Goal: Information Seeking & Learning: Learn about a topic

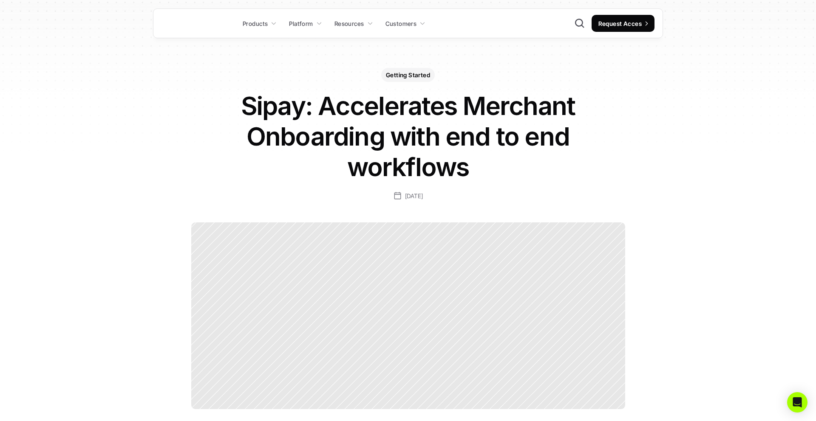
click at [410, 250] on div at bounding box center [408, 316] width 434 height 187
click at [403, 134] on h1 "Sipay: Accelerates Merchant Onboarding with end to end workflows" at bounding box center [408, 136] width 340 height 92
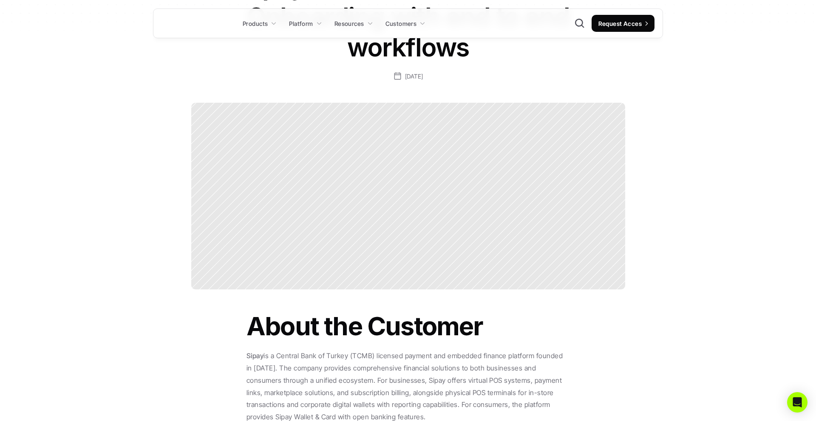
scroll to position [121, 0]
click at [438, 227] on div at bounding box center [408, 195] width 434 height 187
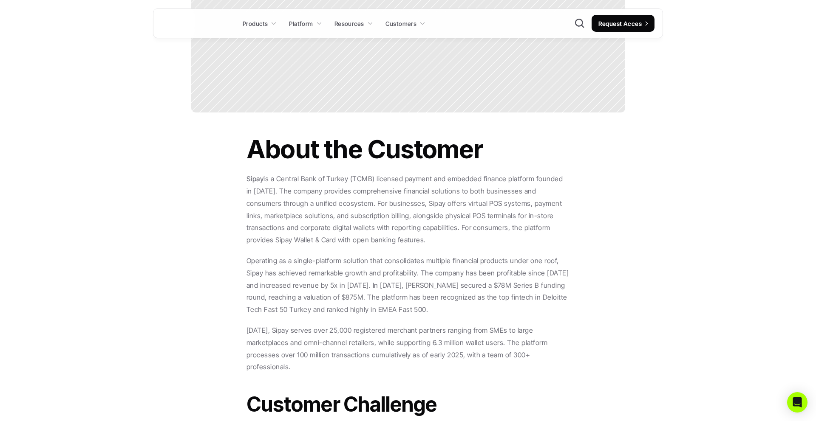
scroll to position [0, 0]
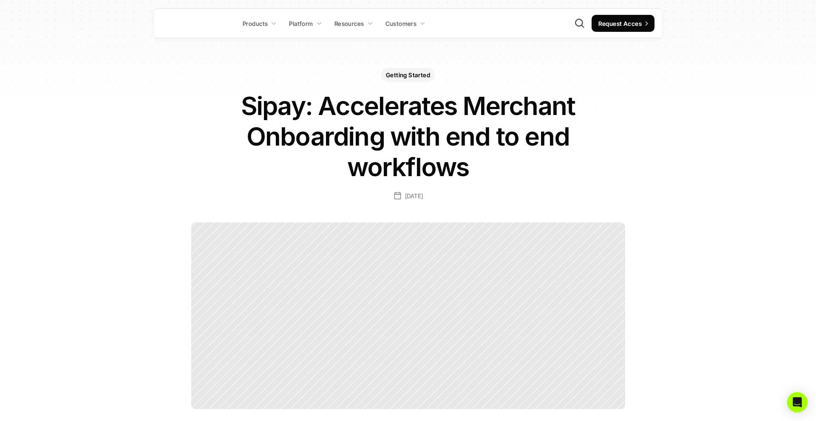
click at [485, 155] on h1 "Sipay: Accelerates Merchant Onboarding with end to end workflows" at bounding box center [408, 136] width 340 height 92
click at [316, 105] on h1 "Sipay: Accelerates Merchant Onboarding with end to end workflows" at bounding box center [408, 136] width 340 height 92
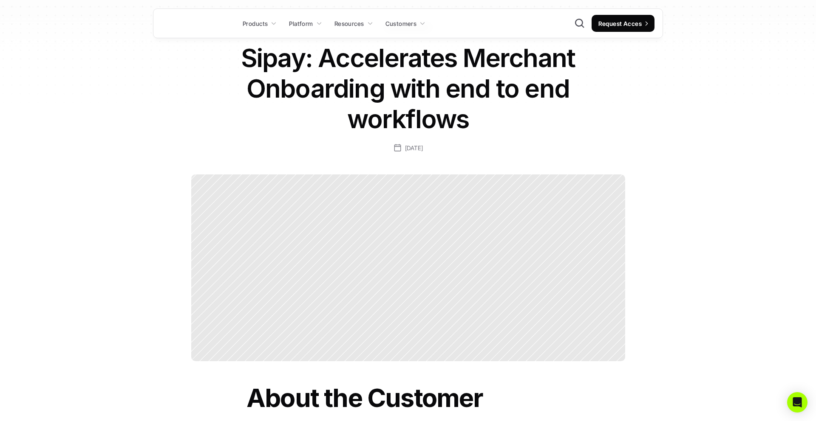
scroll to position [48, 0]
click at [404, 121] on h1 "Sipay: Accelerates Merchant Onboarding with end to end workflows" at bounding box center [408, 88] width 340 height 92
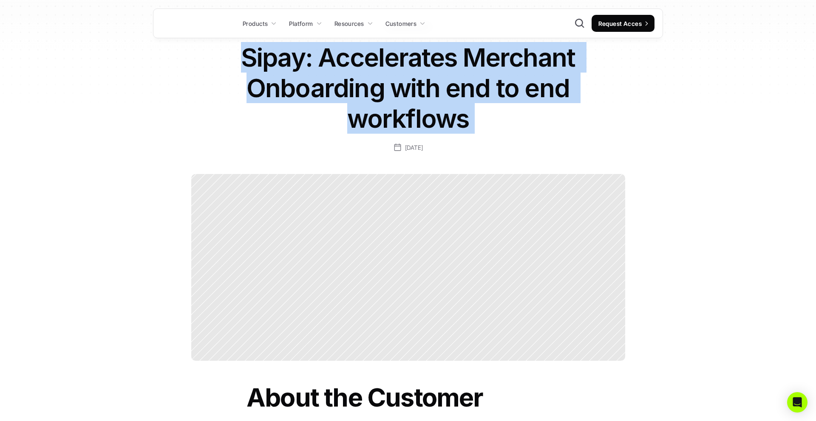
click at [404, 121] on h1 "Sipay: Accelerates Merchant Onboarding with end to end workflows" at bounding box center [408, 88] width 340 height 92
click at [444, 81] on h1 "Sipay: Accelerates Merchant Onboarding with end to end workflows" at bounding box center [408, 88] width 340 height 92
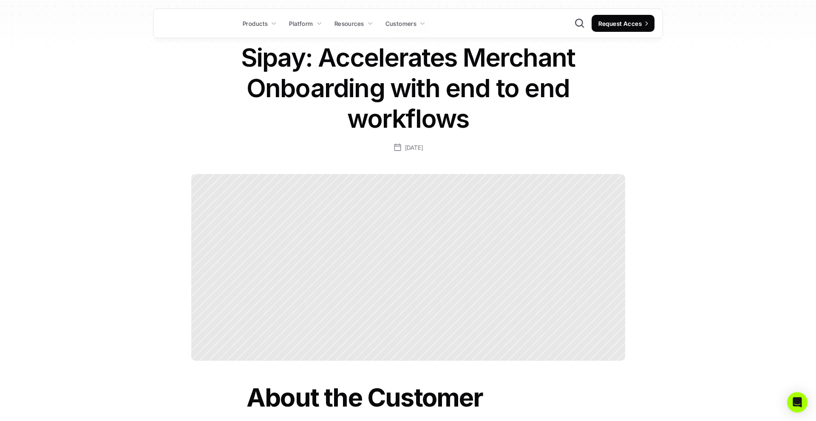
click at [405, 96] on h1 "Sipay: Accelerates Merchant Onboarding with end to end workflows" at bounding box center [408, 88] width 340 height 92
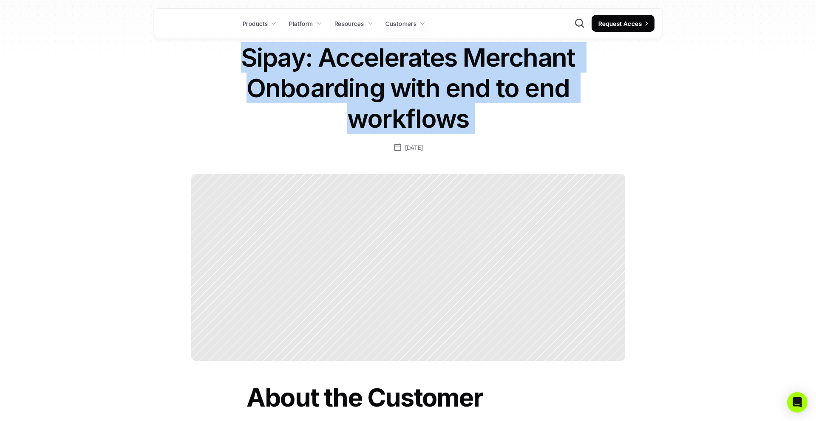
click at [405, 96] on h1 "Sipay: Accelerates Merchant Onboarding with end to end workflows" at bounding box center [408, 88] width 340 height 92
click at [445, 98] on h1 "Sipay: Accelerates Merchant Onboarding with end to end workflows" at bounding box center [408, 88] width 340 height 92
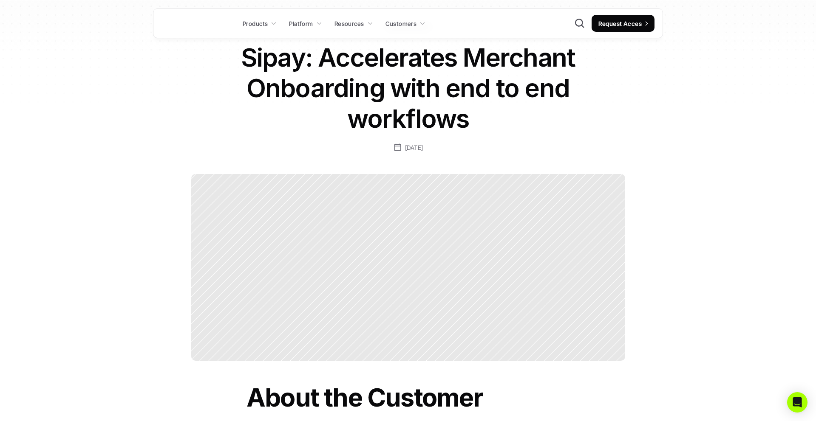
click at [325, 175] on div at bounding box center [408, 267] width 434 height 187
click at [384, 210] on div at bounding box center [408, 267] width 434 height 187
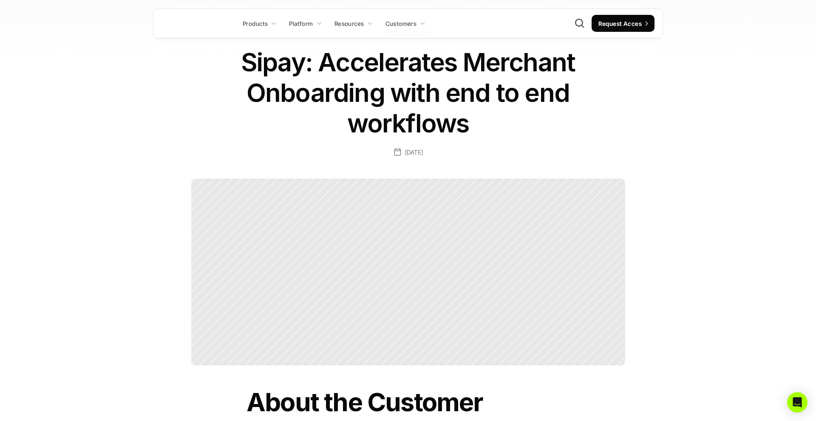
scroll to position [0, 0]
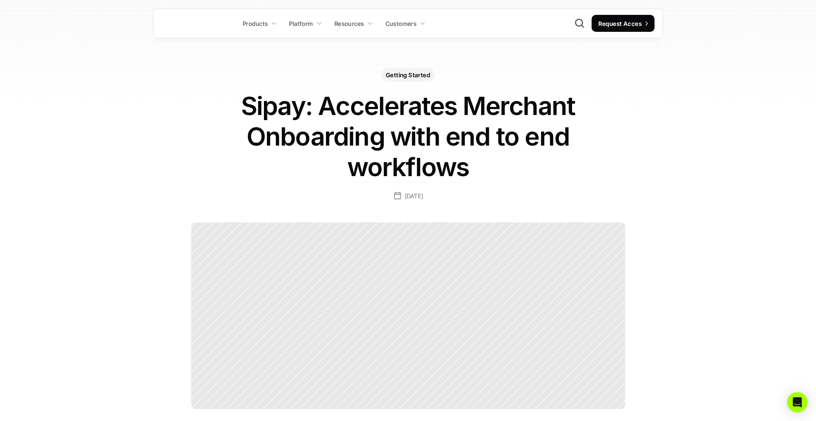
click at [417, 138] on h1 "Sipay: Accelerates Merchant Onboarding with end to end workflows" at bounding box center [408, 136] width 340 height 92
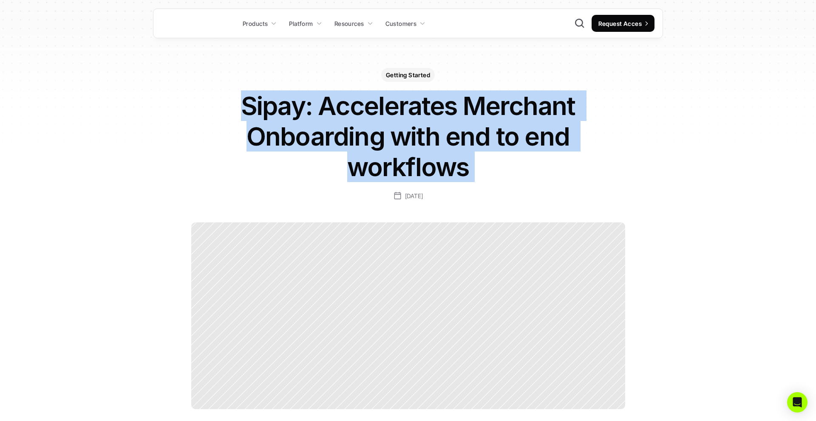
click at [417, 138] on h1 "Sipay: Accelerates Merchant Onboarding with end to end workflows" at bounding box center [408, 136] width 340 height 92
click at [483, 139] on h1 "Sipay: Accelerates Merchant Onboarding with end to end workflows" at bounding box center [408, 136] width 340 height 92
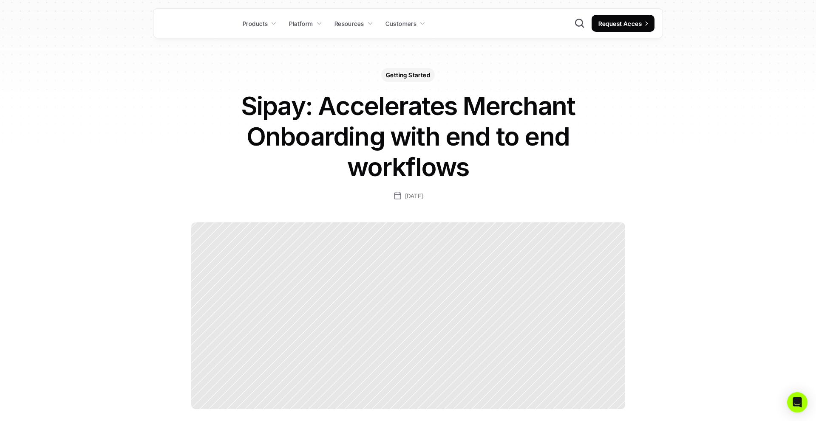
click at [406, 75] on p "Getting Started" at bounding box center [408, 75] width 44 height 9
click at [538, 69] on div "Getting Started Sipay: Accelerates Merchant Onboarding with end to end workflow…" at bounding box center [407, 134] width 493 height 133
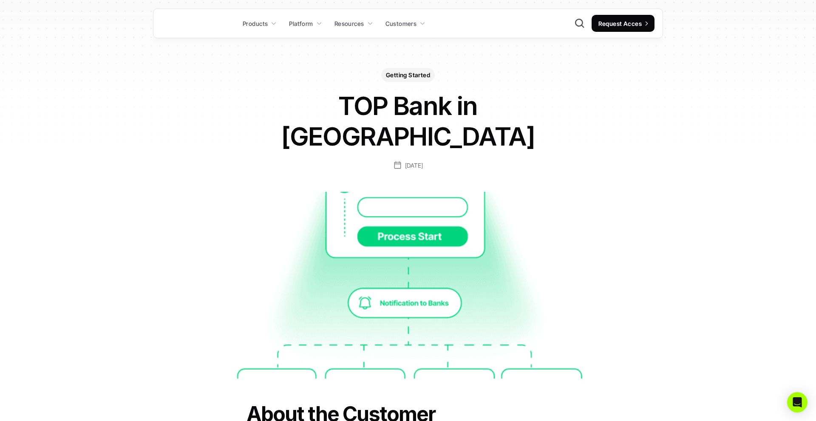
click at [564, 198] on img at bounding box center [408, 285] width 434 height 187
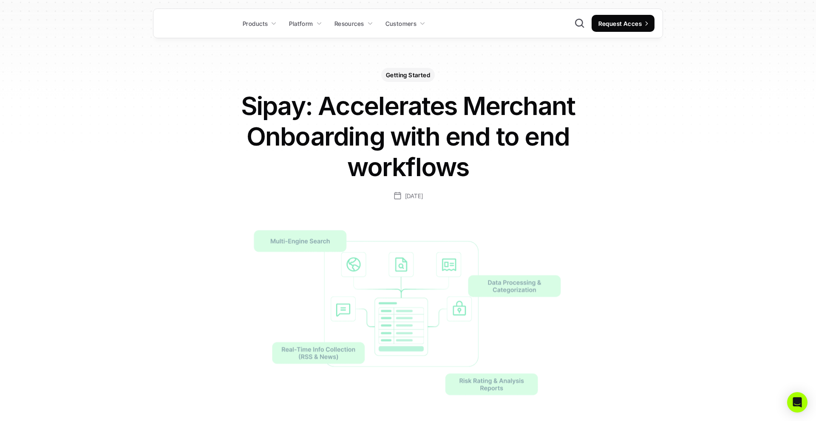
click at [369, 113] on h1 "Sipay: Accelerates Merchant Onboarding with end to end workflows" at bounding box center [408, 136] width 340 height 92
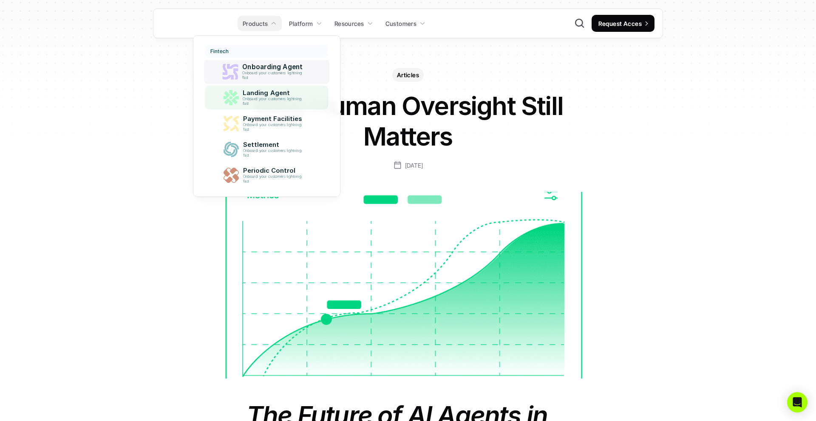
click at [264, 99] on p "Onboard your customers lightning fast" at bounding box center [274, 101] width 62 height 9
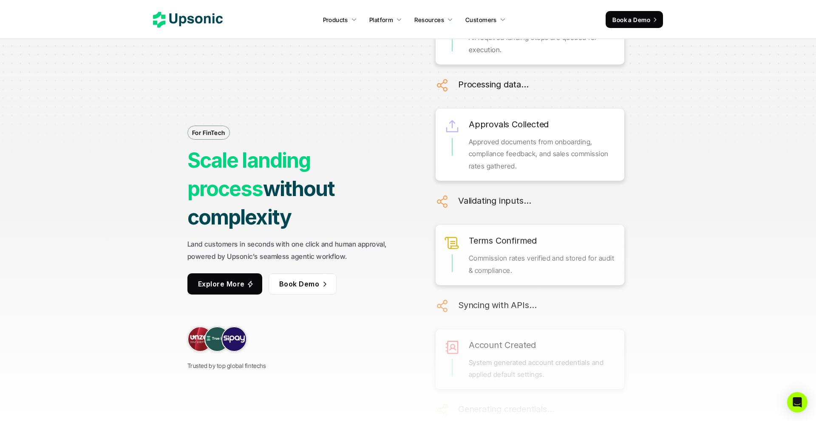
drag, startPoint x: 186, startPoint y: 230, endPoint x: 276, endPoint y: 229, distance: 90.1
click at [276, 229] on div "For FinTech Scale landing process without complexity Land customers in seconds …" at bounding box center [407, 210] width 637 height 421
copy strong "Land customers in seconds"
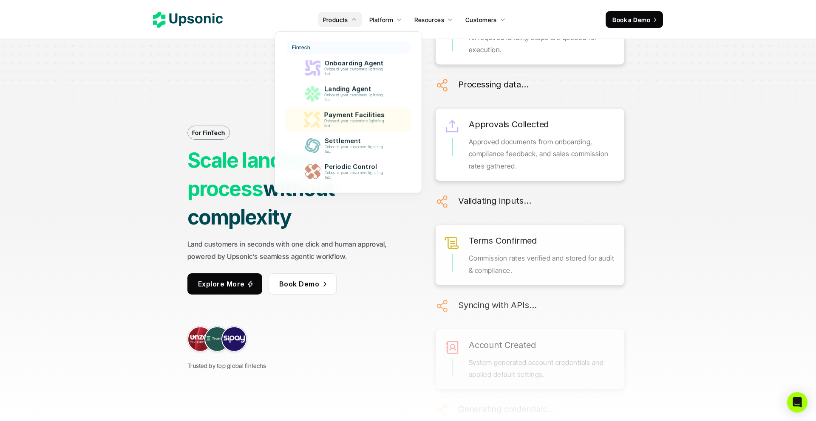
click at [347, 115] on p "Payment Facilities" at bounding box center [356, 115] width 65 height 8
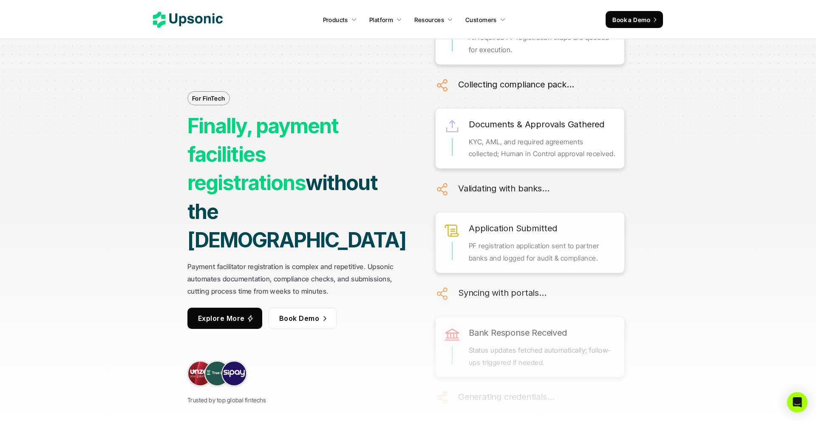
scroll to position [23, 0]
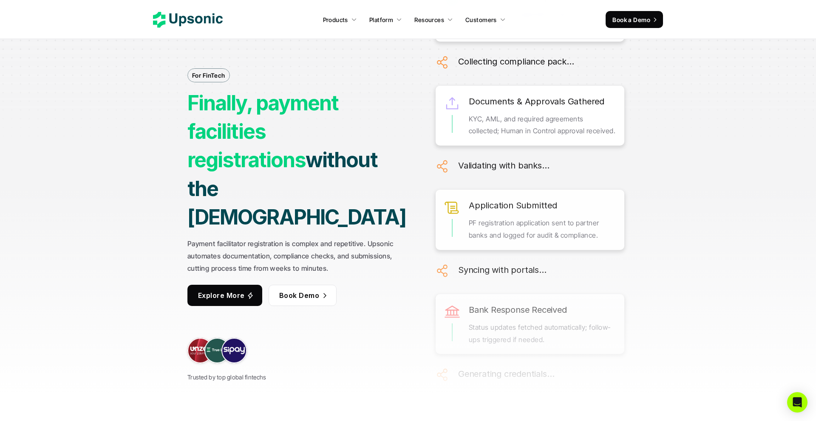
click at [232, 240] on strong "Payment facilitator registration is complex and repetitive. Upsonic automates d…" at bounding box center [291, 256] width 208 height 33
drag, startPoint x: 356, startPoint y: 188, endPoint x: 261, endPoint y: 139, distance: 106.2
click at [261, 139] on h1 "Finally, payment facilities registrations without the hassle" at bounding box center [298, 160] width 223 height 143
copy h1 "payment facilities registrations without the hassle"
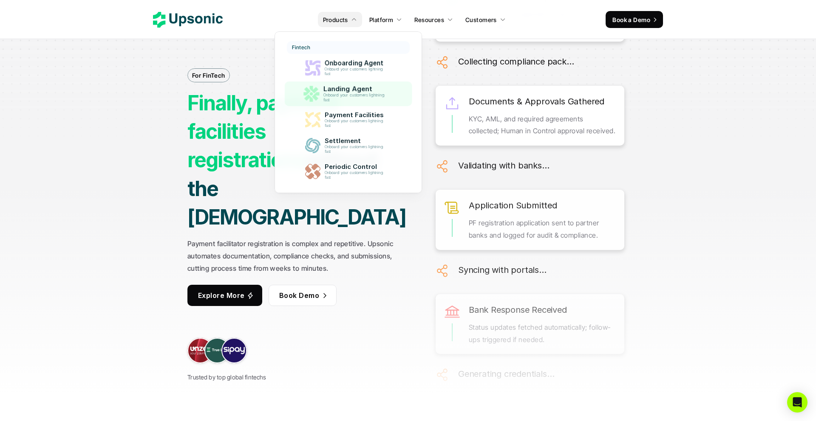
click at [341, 96] on p "Onboard your customers lightning fast" at bounding box center [355, 97] width 64 height 9
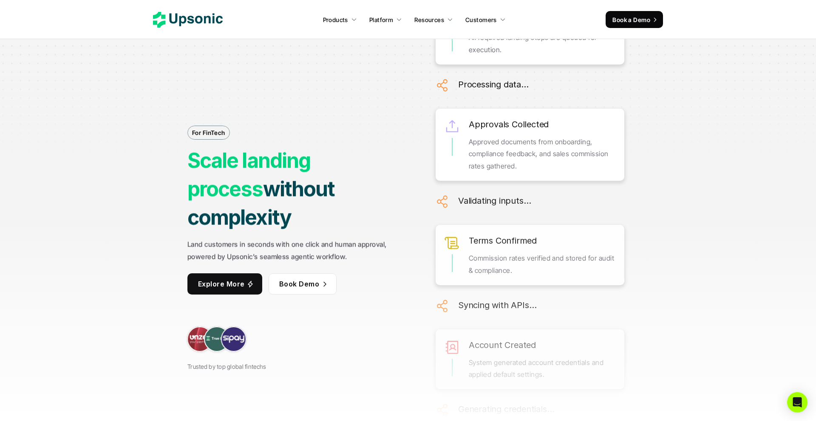
click at [228, 196] on strong "without complexity" at bounding box center [262, 204] width 151 height 54
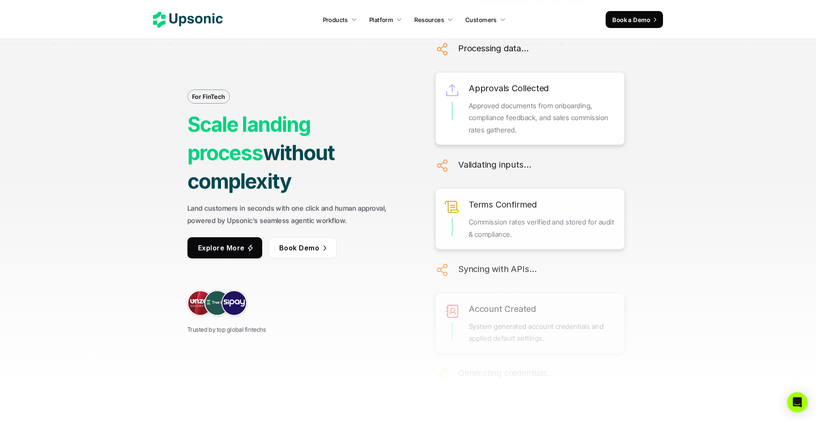
scroll to position [37, 0]
drag, startPoint x: 320, startPoint y: 192, endPoint x: 187, endPoint y: 190, distance: 132.6
click at [187, 203] on strong "Land customers in seconds with one click and human approval, powered by Upsonic…" at bounding box center [287, 213] width 201 height 21
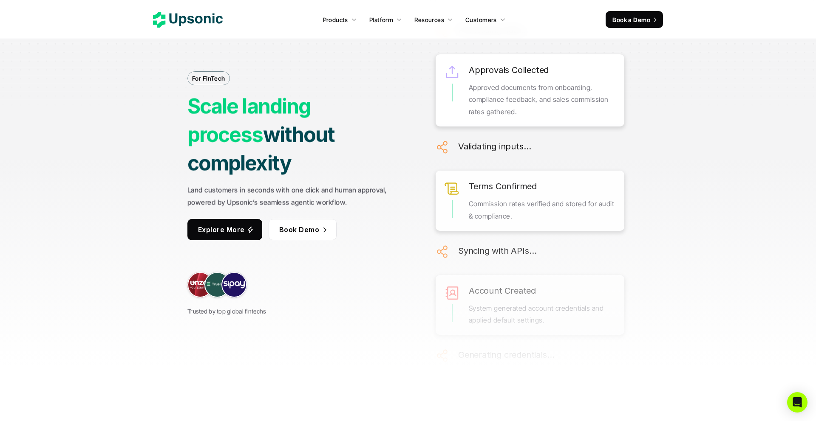
scroll to position [55, 0]
copy strong "Land customers in seconds with one click"
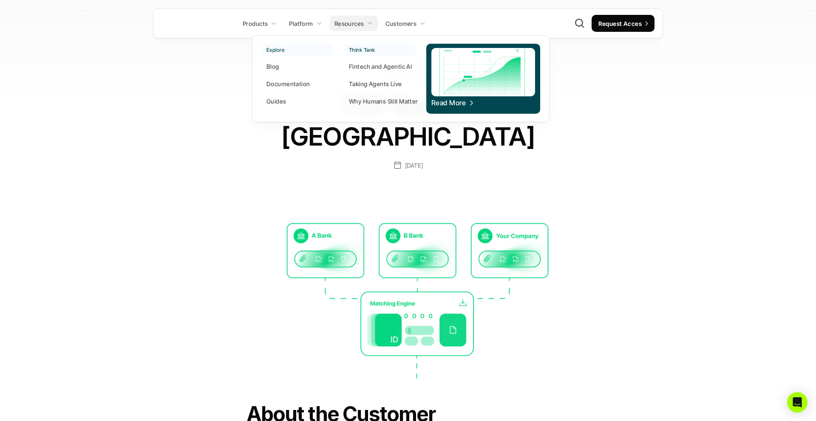
click at [382, 67] on p "Fintech and Agentic AI" at bounding box center [380, 66] width 63 height 9
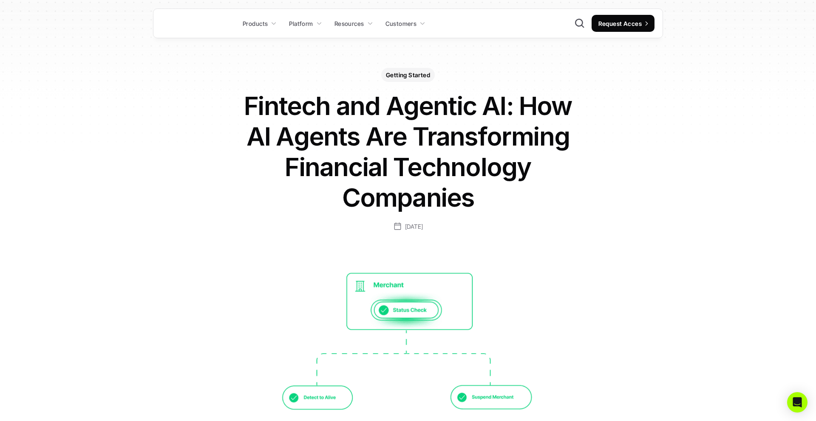
click at [361, 22] on p "Resources" at bounding box center [349, 23] width 30 height 9
click at [370, 25] on icon at bounding box center [370, 23] width 6 height 6
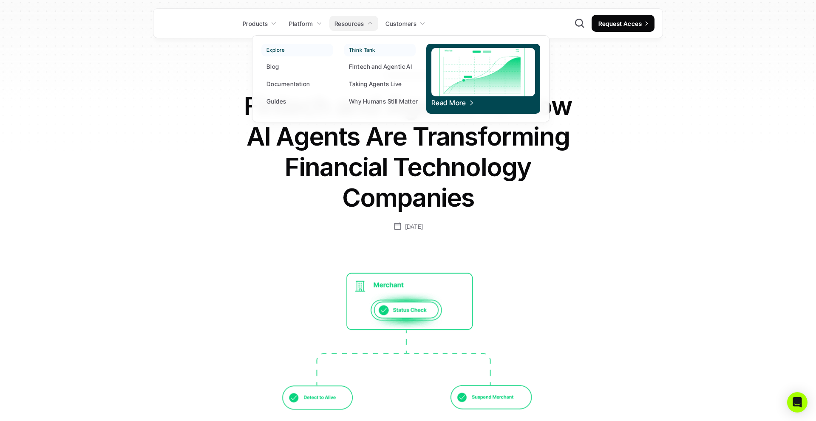
click at [377, 86] on p "Taking Agents Live" at bounding box center [375, 83] width 53 height 9
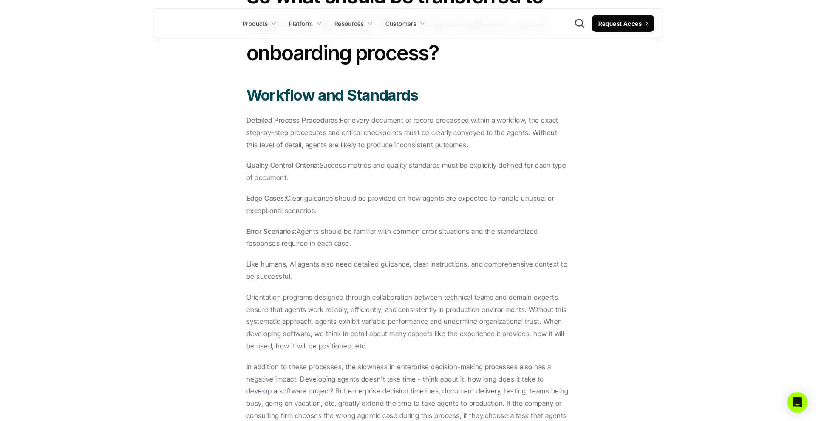
scroll to position [1846, 0]
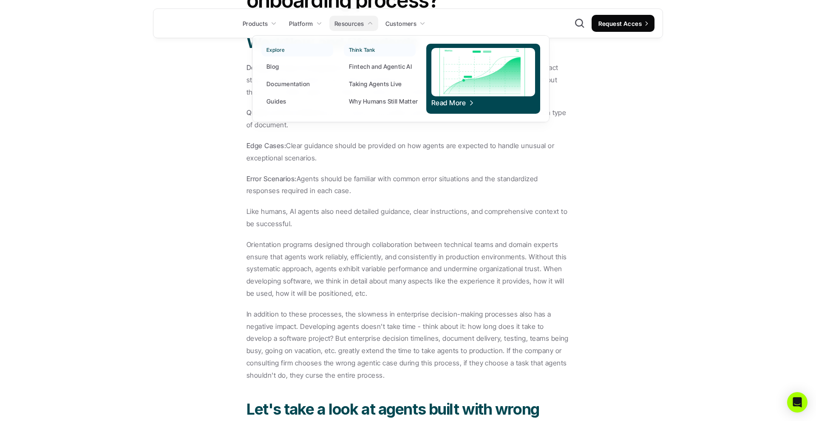
click at [381, 98] on p "Why Humans Still Matter" at bounding box center [383, 101] width 69 height 9
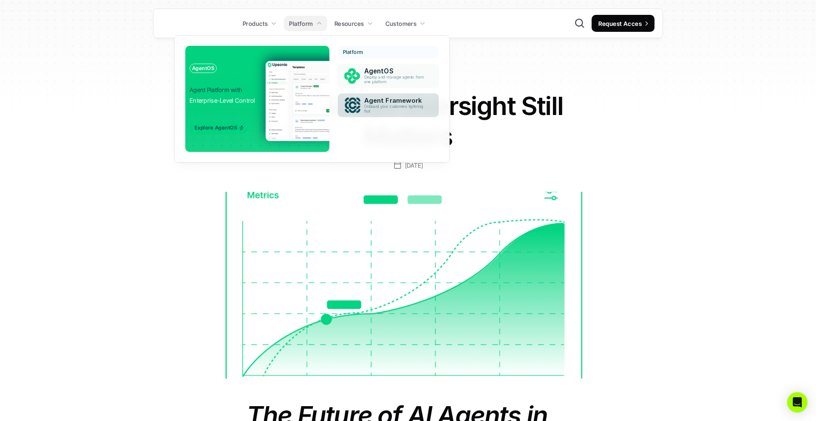
click at [376, 99] on p "Agent Framework" at bounding box center [395, 101] width 63 height 8
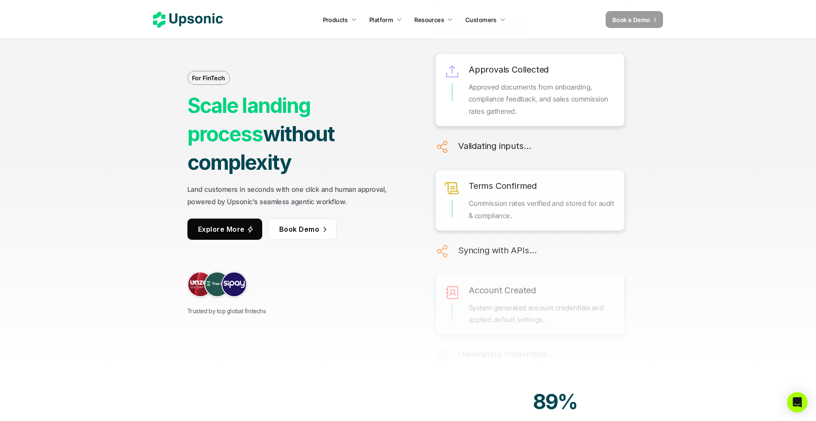
click at [622, 23] on p "Book a Demo" at bounding box center [631, 19] width 38 height 9
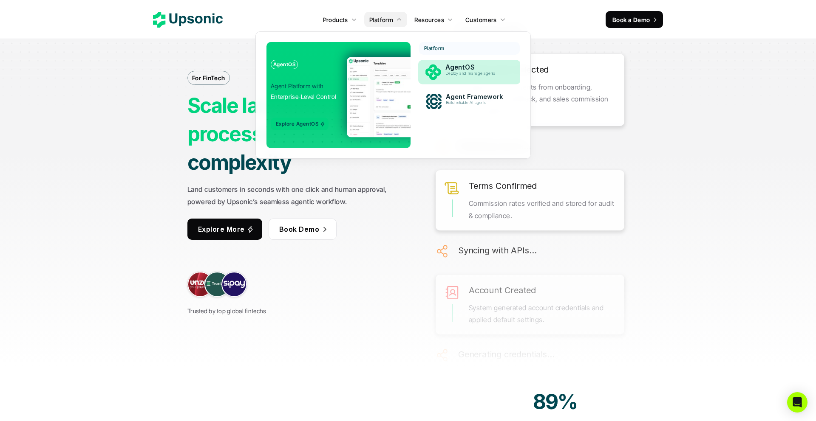
click at [455, 73] on p "Deploy and manage agents" at bounding box center [476, 73] width 63 height 5
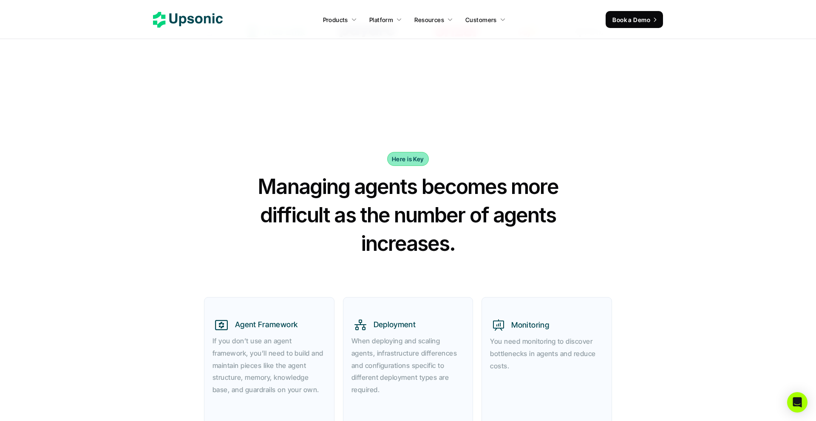
scroll to position [307, 0]
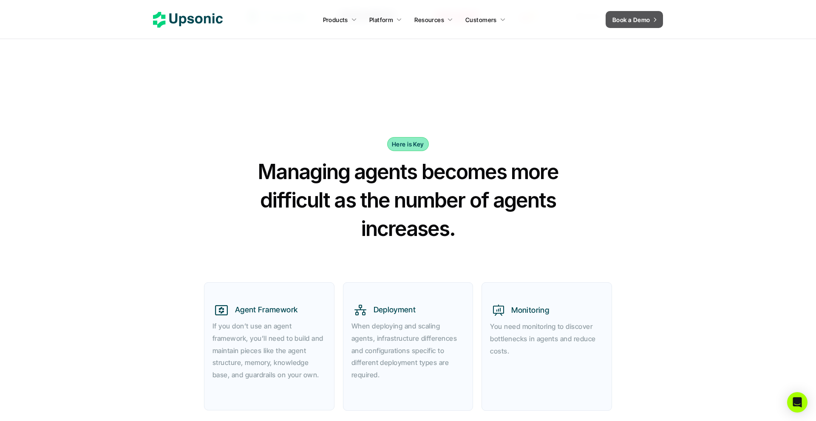
click at [626, 18] on p "Book a Demo" at bounding box center [631, 19] width 38 height 9
click at [633, 21] on p "Book a Demo" at bounding box center [631, 19] width 38 height 9
click at [176, 123] on section "Here is Key Managing agents becomes more difficult as the number of agents incr…" at bounding box center [408, 285] width 816 height 341
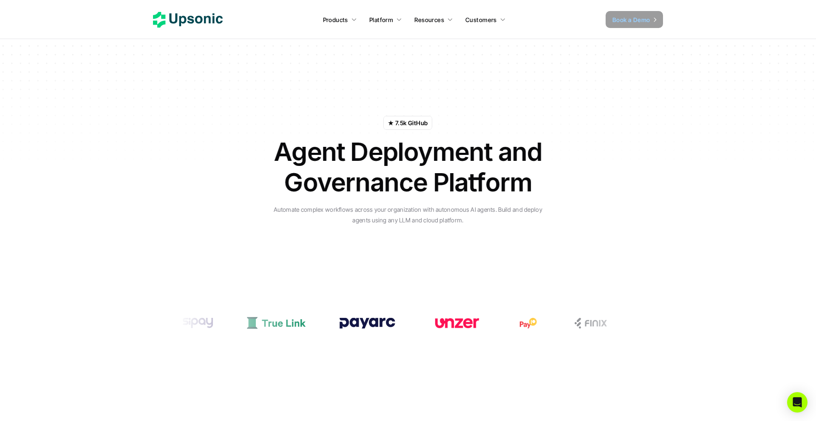
click at [624, 22] on span "Book a Demo" at bounding box center [631, 19] width 38 height 7
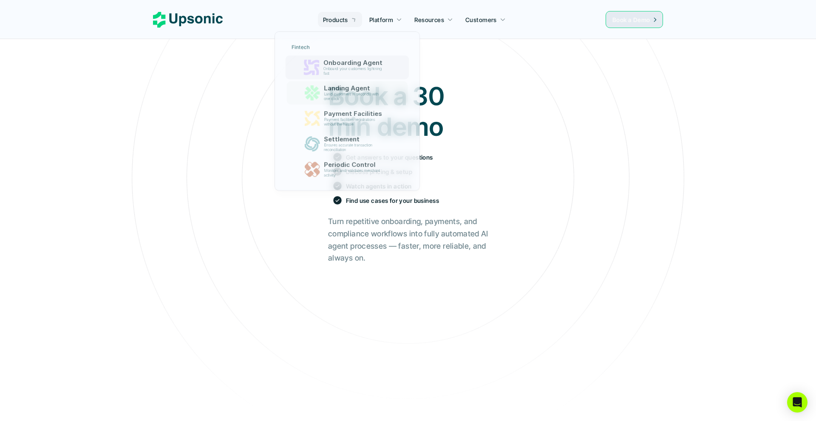
click at [170, 134] on div "Book a 30 min demo Get answers to your questions Discuss pricing & setup Watch …" at bounding box center [407, 364] width 803 height 592
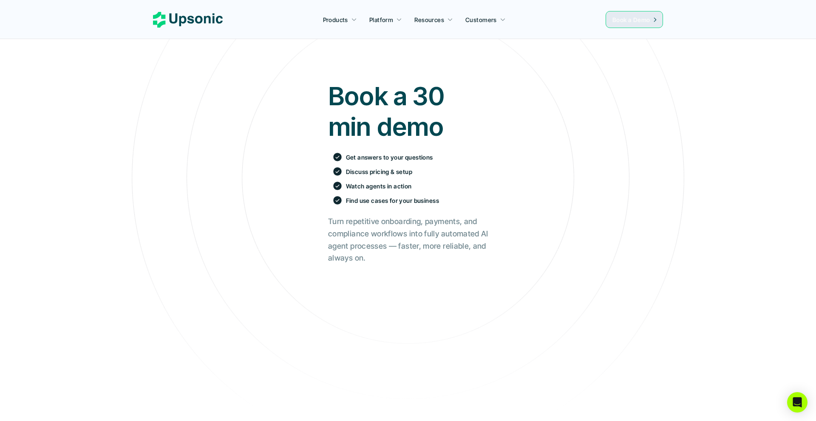
click at [199, 17] on icon at bounding box center [188, 20] width 70 height 16
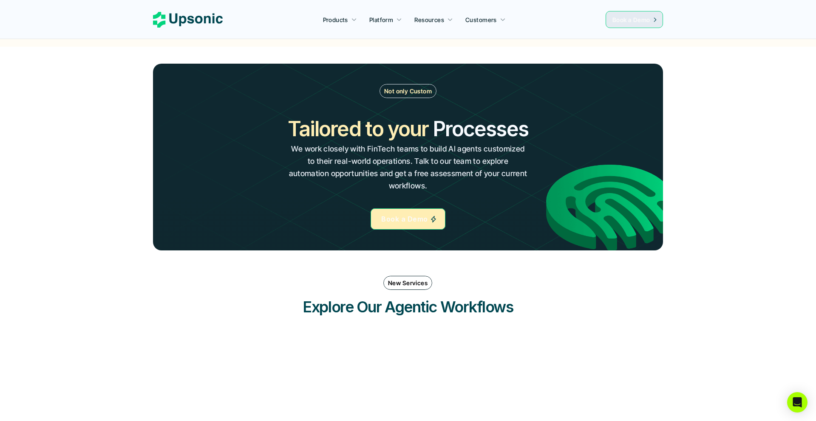
scroll to position [928, 0]
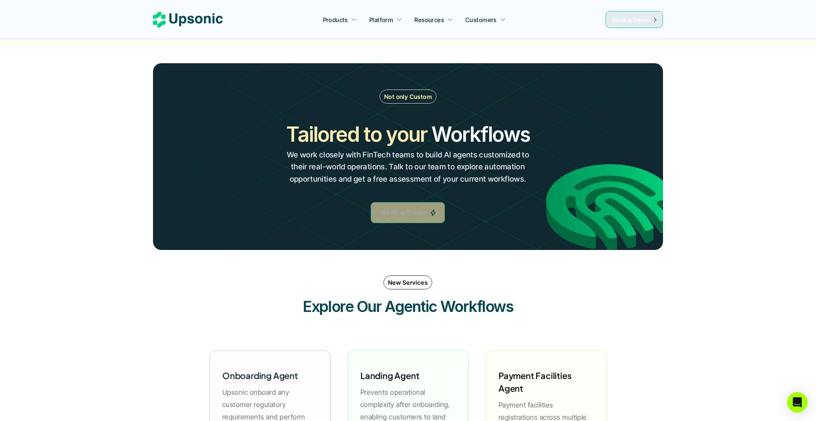
click at [551, 308] on div "New Services Explore Our Agentic Workflows" at bounding box center [408, 296] width 510 height 59
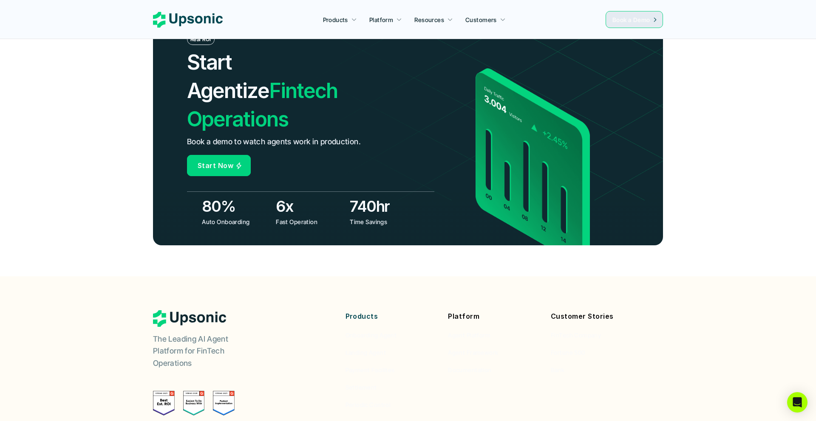
scroll to position [2995, 0]
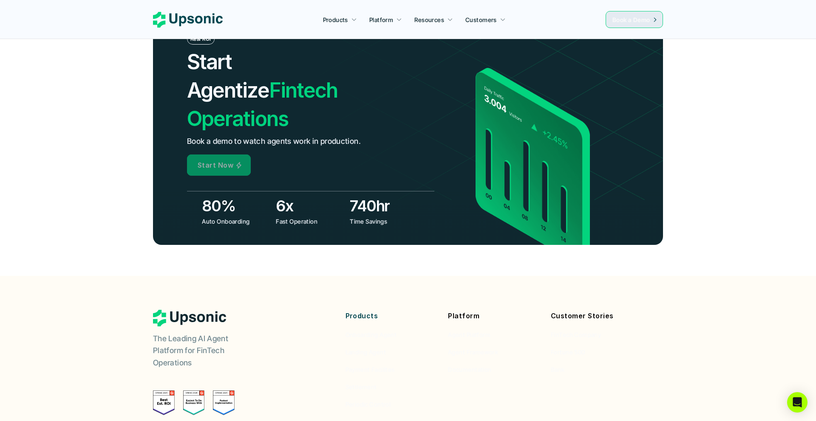
click at [219, 159] on p "Start Now" at bounding box center [216, 165] width 36 height 12
click at [222, 159] on p "Start Now" at bounding box center [216, 165] width 36 height 12
click at [216, 121] on div at bounding box center [216, 121] width 0 height 0
click at [222, 159] on p "Start Now" at bounding box center [216, 165] width 36 height 12
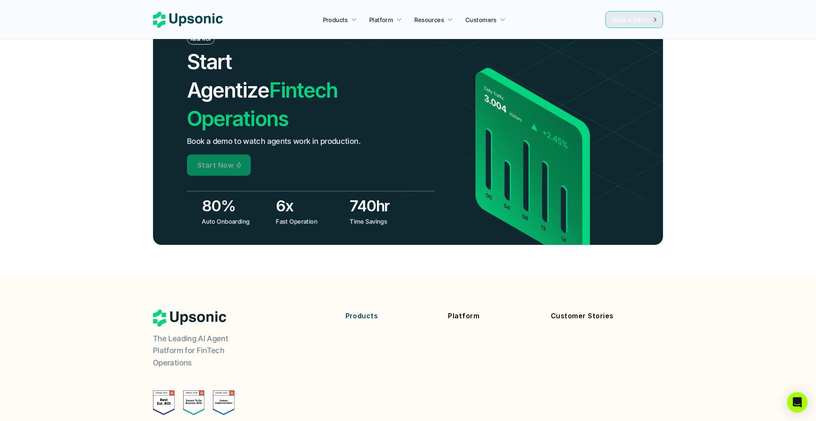
click at [198, 120] on div at bounding box center [198, 120] width 0 height 0
click at [222, 159] on p "Start Now" at bounding box center [216, 165] width 36 height 12
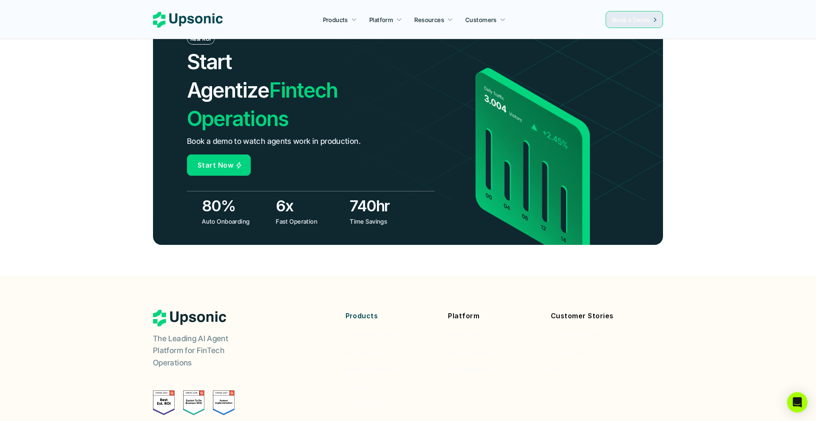
click at [366, 328] on div "Products Onboarding Agent Landing Agent Payment Facilites Settlement Periodic C…" at bounding box center [390, 359] width 90 height 99
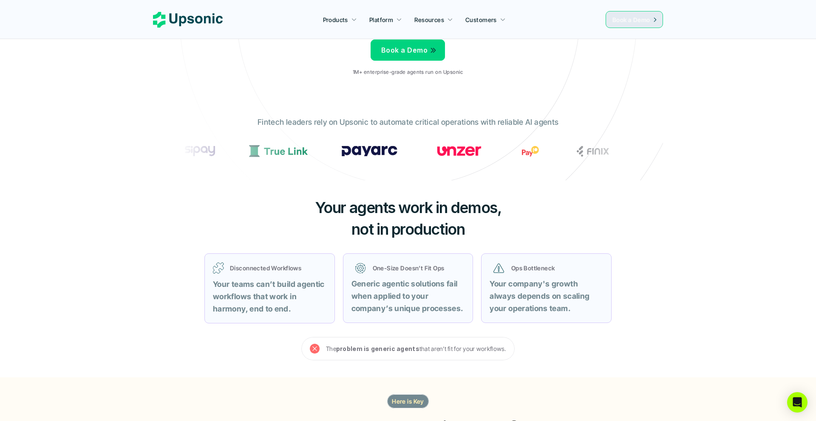
scroll to position [0, 0]
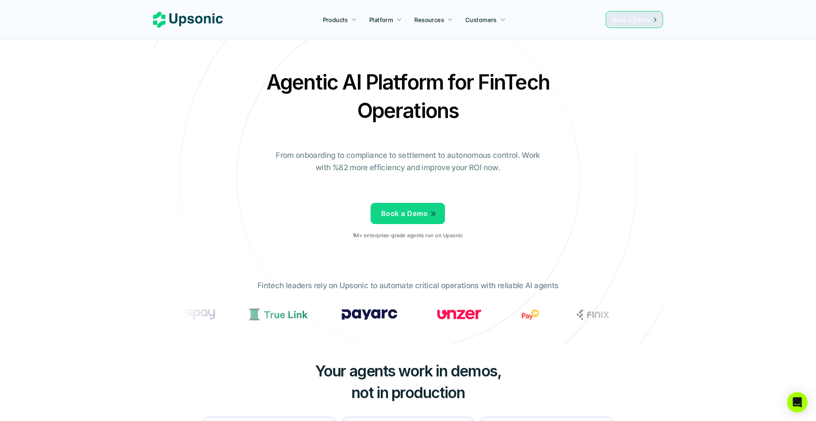
click at [550, 80] on h2 "Agentic AI Platform for FinTech Operations" at bounding box center [407, 96] width 297 height 57
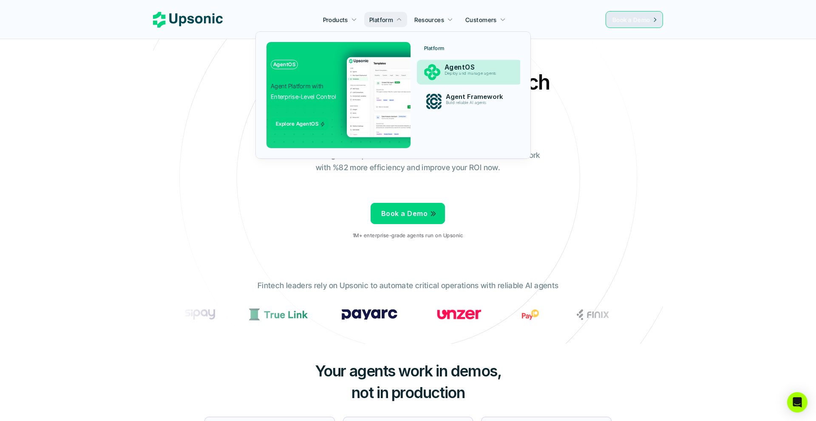
click at [463, 76] on div "Deploy and manage agents" at bounding box center [476, 76] width 65 height 10
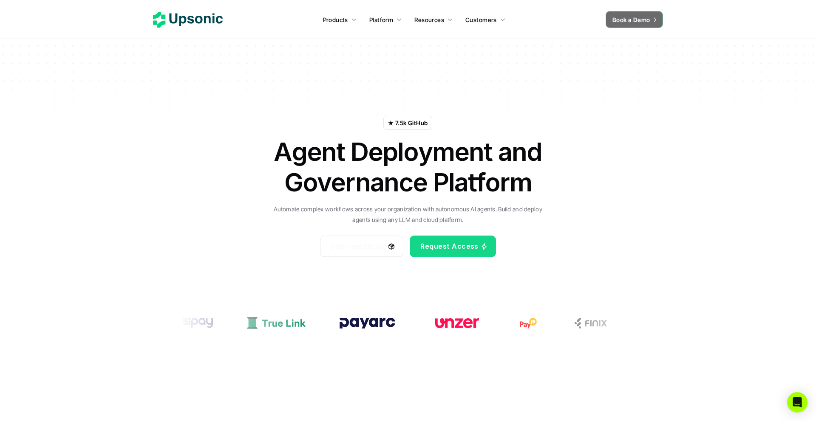
click at [575, 14] on div "Products Platform Resources Customers" at bounding box center [411, 19] width 376 height 13
click at [630, 19] on span "Book a Demo" at bounding box center [631, 19] width 38 height 7
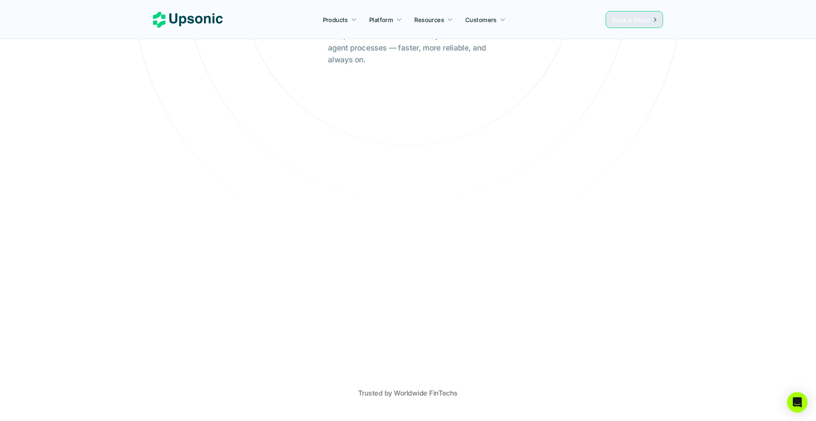
scroll to position [201, 0]
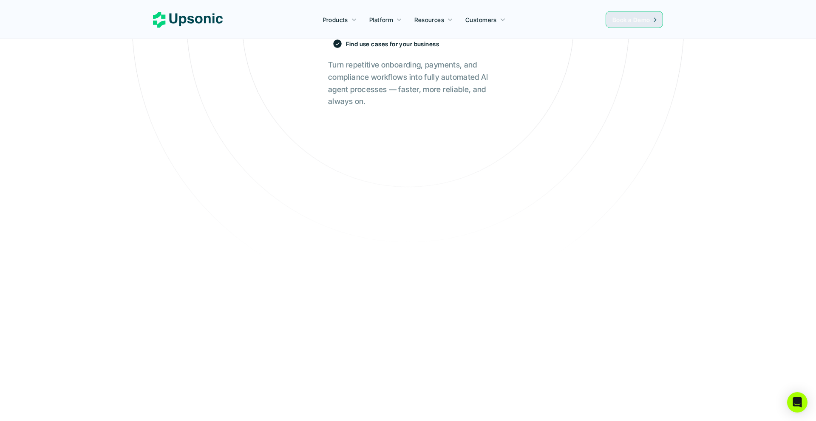
click at [574, 260] on div "Book a 30 min demo Get answers to your questions Discuss pricing & setup Watch …" at bounding box center [407, 207] width 803 height 592
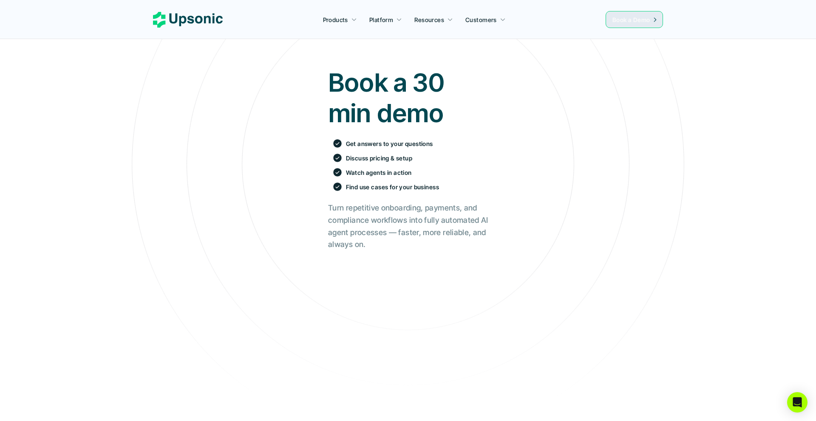
scroll to position [0, 0]
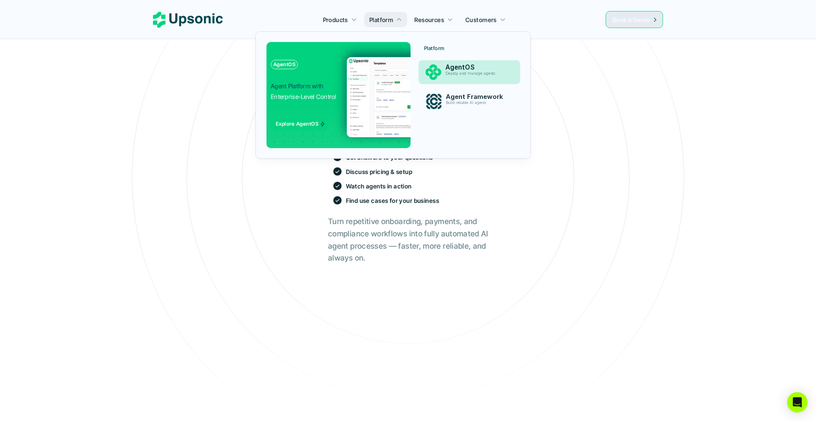
click at [450, 65] on p "AgentOS" at bounding box center [477, 68] width 64 height 8
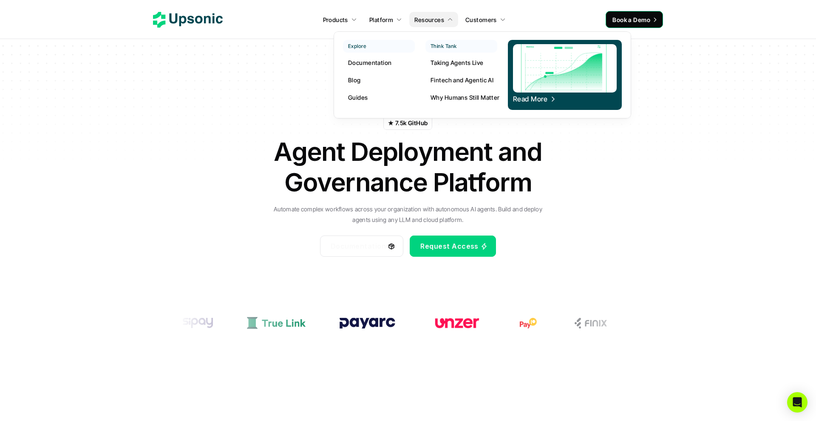
click at [453, 62] on p "Taking Agents Live" at bounding box center [456, 62] width 53 height 9
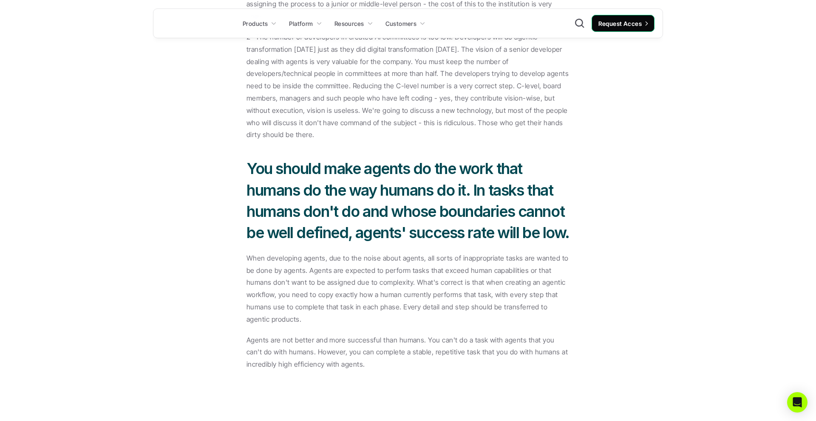
scroll to position [6338, 0]
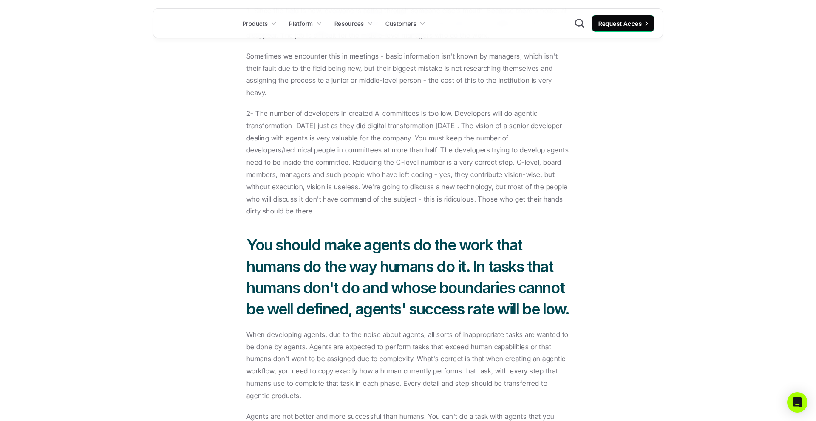
click at [189, 27] on link at bounding box center [196, 23] width 70 height 16
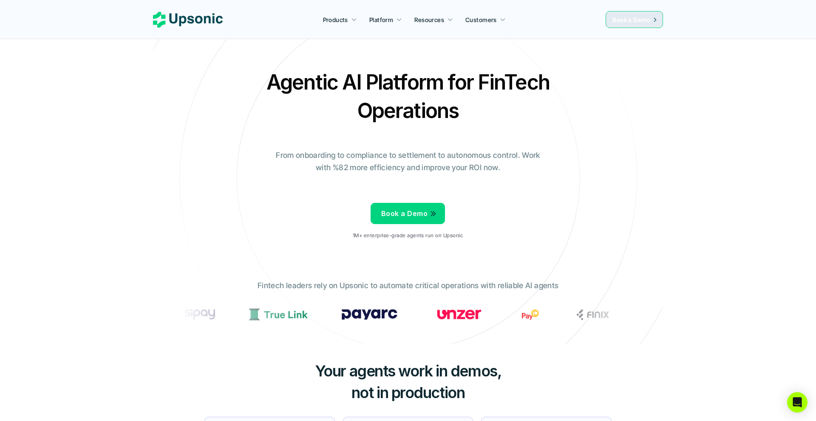
click at [226, 63] on icon at bounding box center [407, 178] width 571 height 571
click at [566, 9] on nav "Products Platform Resources Customers Book a Demo" at bounding box center [408, 19] width 816 height 39
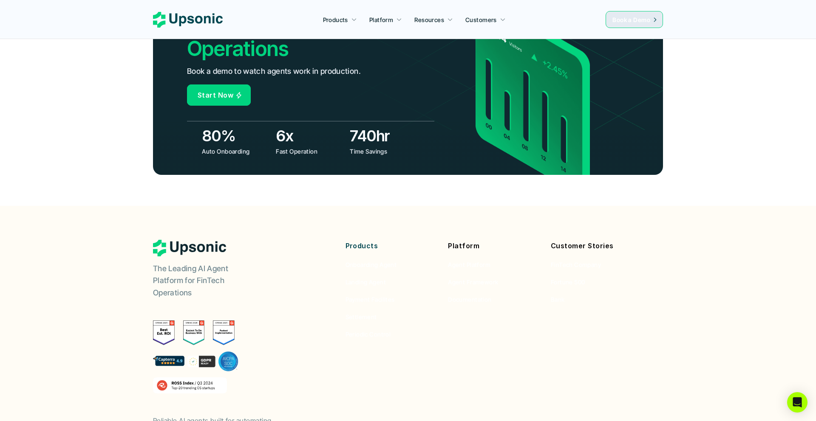
scroll to position [3122, 0]
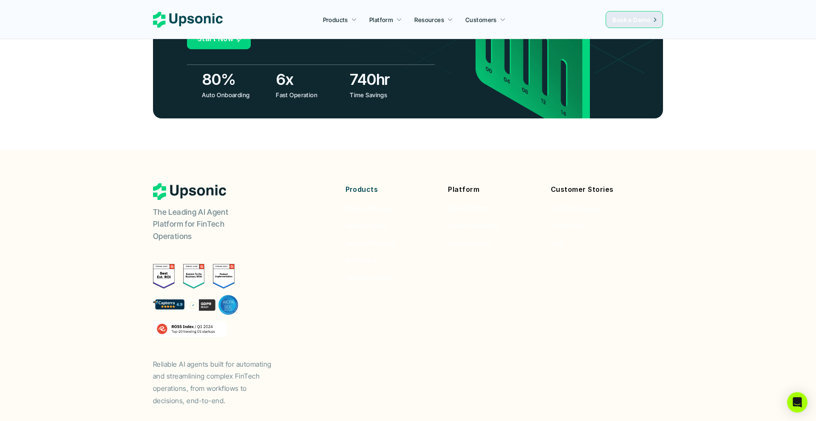
click at [600, 204] on div "Products Onboarding Agent Landing Agent Payment Facilites Settlement Periodic C…" at bounding box center [492, 233] width 295 height 99
click at [651, 92] on header "Real ROI Start Agentize Fintech Operations Book a demo to watch agents work in …" at bounding box center [408, 3] width 816 height 292
